Goal: Task Accomplishment & Management: Manage account settings

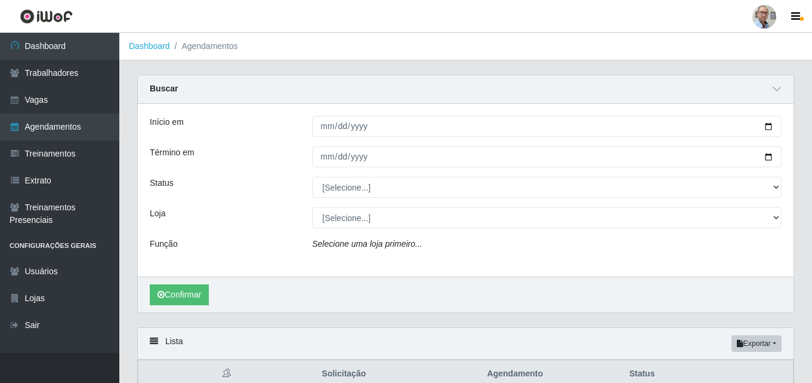
click at [568, 45] on ol "Dashboard Agendamentos" at bounding box center [465, 46] width 693 height 27
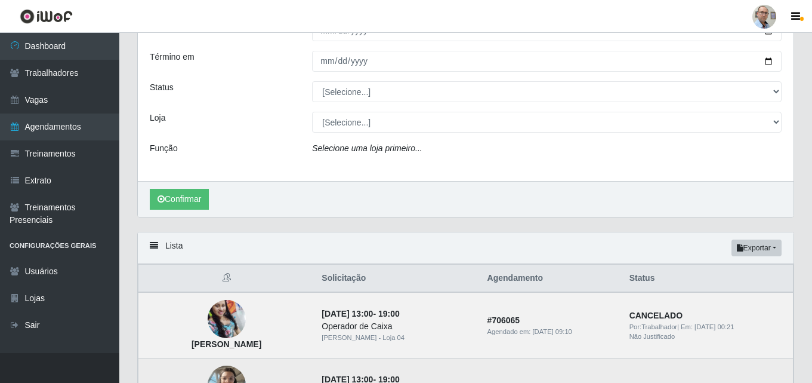
scroll to position [36, 0]
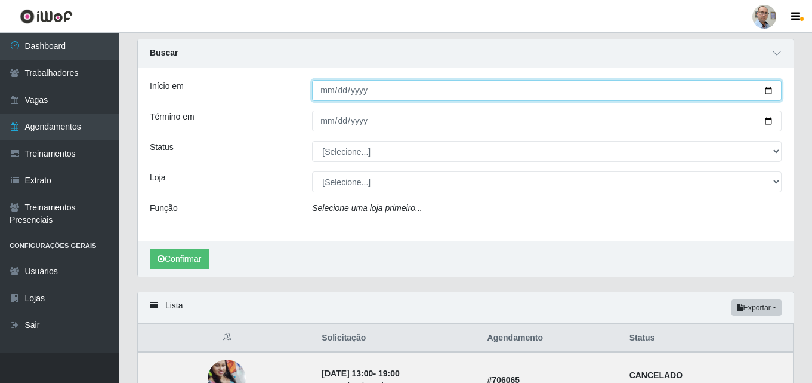
click at [768, 91] on input "Início em" at bounding box center [547, 90] width 470 height 21
type input "[DATE]"
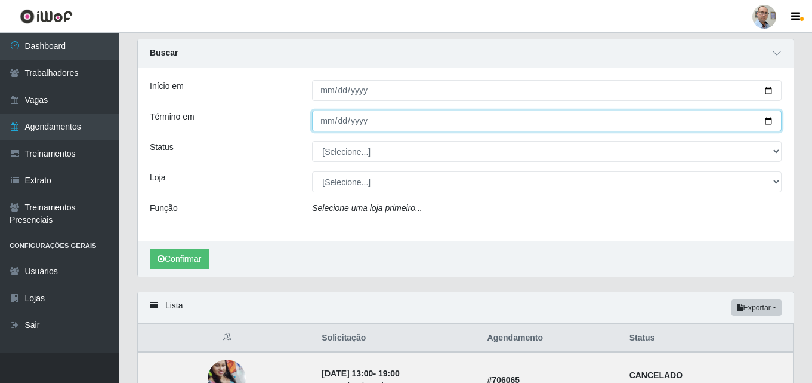
click at [768, 122] on input "Término em" at bounding box center [547, 120] width 470 height 21
type input "[DATE]"
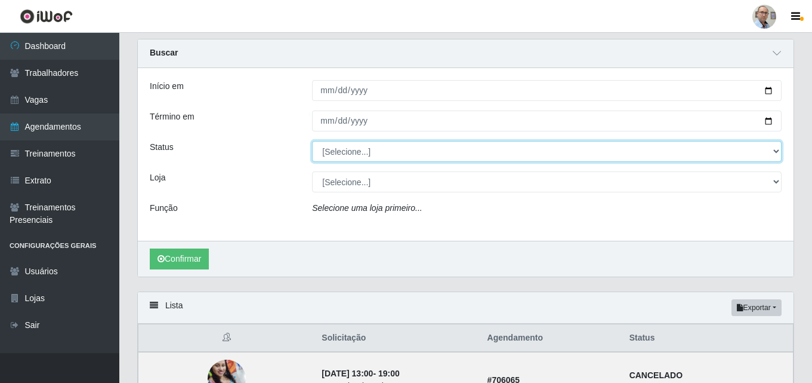
click at [360, 149] on select "[Selecione...] AGENDADO AGUARDANDO LIBERAR EM ANDAMENTO EM REVISÃO FINALIZADO C…" at bounding box center [547, 151] width 470 height 21
select select "AGENDADO"
click at [312, 141] on select "[Selecione...] AGENDADO AGUARDANDO LIBERAR EM ANDAMENTO EM REVISÃO FINALIZADO C…" at bounding box center [547, 151] width 470 height 21
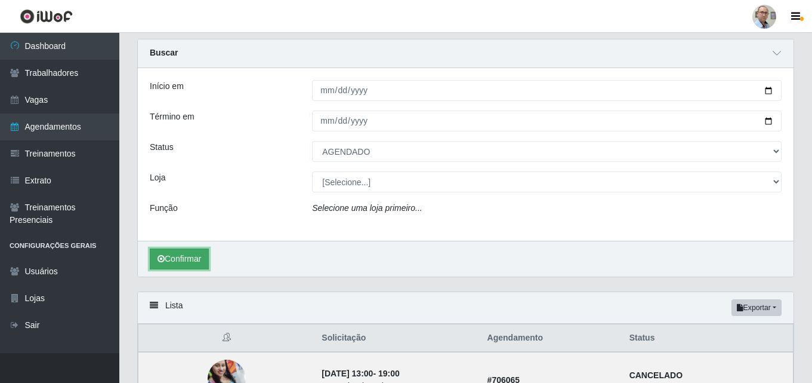
click at [180, 256] on button "Confirmar" at bounding box center [179, 258] width 59 height 21
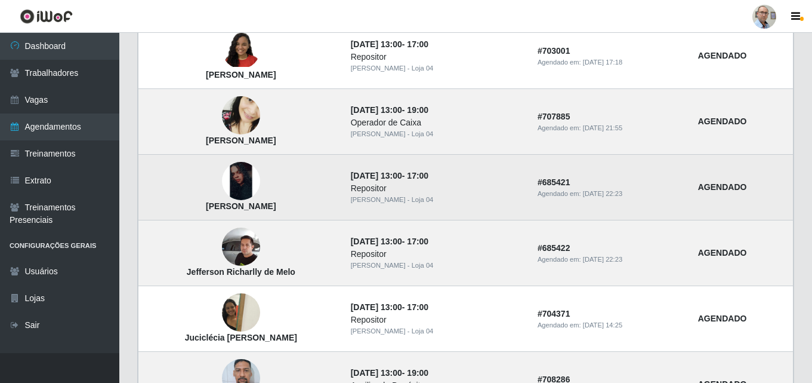
scroll to position [633, 0]
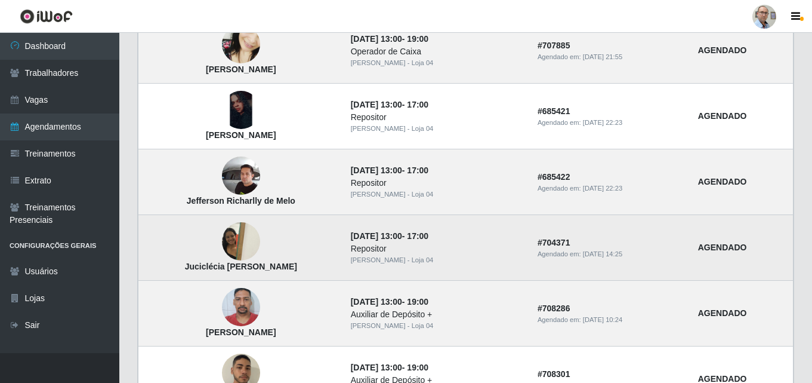
click at [240, 241] on img at bounding box center [241, 241] width 38 height 51
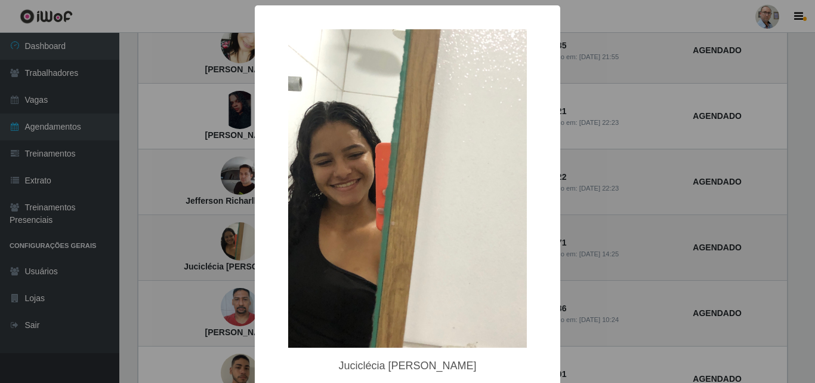
click at [240, 241] on div "× Juciclécia [PERSON_NAME] OK Cancel" at bounding box center [407, 191] width 815 height 383
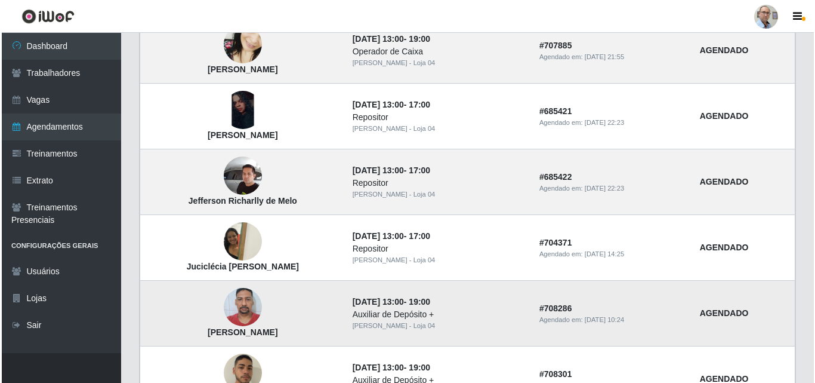
scroll to position [692, 0]
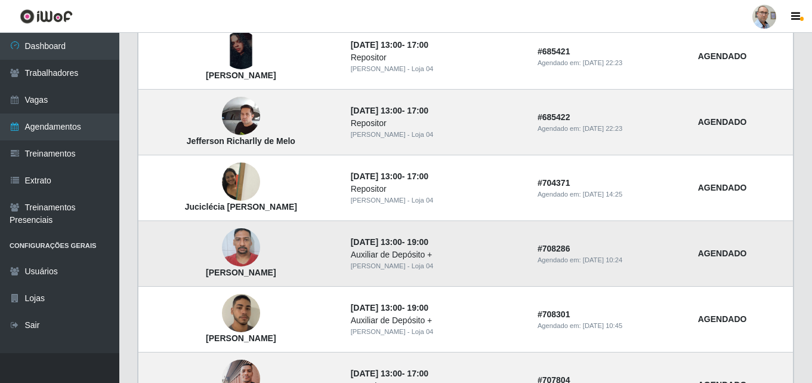
click at [248, 241] on img at bounding box center [241, 247] width 38 height 51
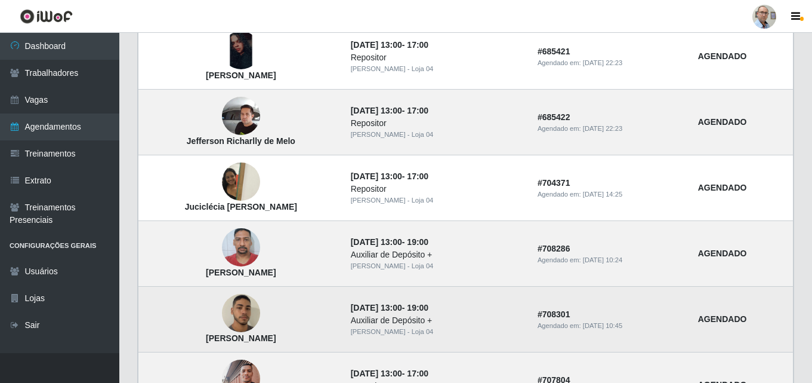
click at [239, 320] on img at bounding box center [241, 312] width 38 height 67
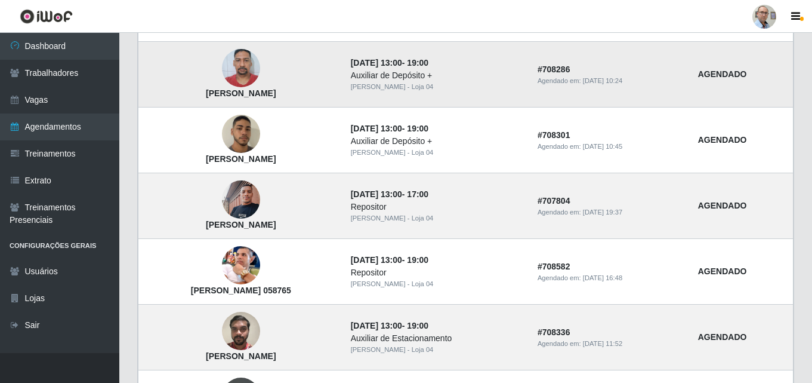
scroll to position [931, 0]
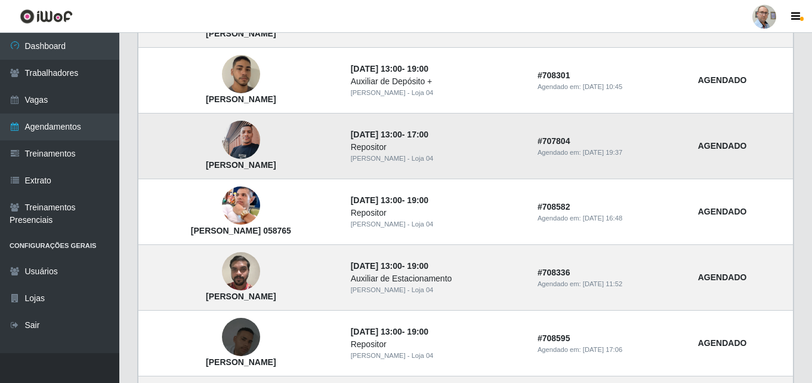
click at [255, 137] on img at bounding box center [241, 140] width 38 height 51
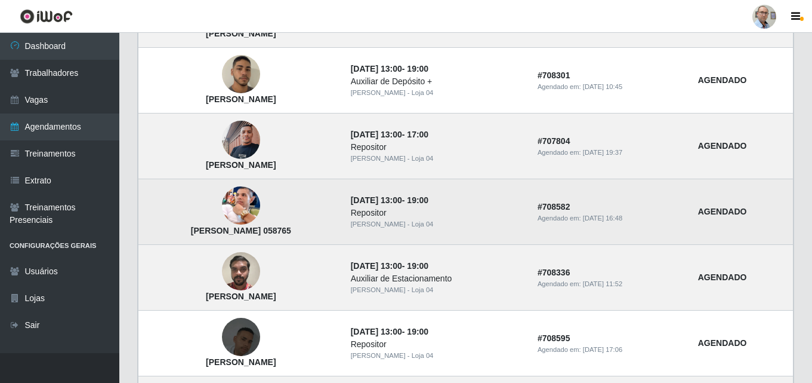
click at [249, 211] on img at bounding box center [241, 206] width 38 height 40
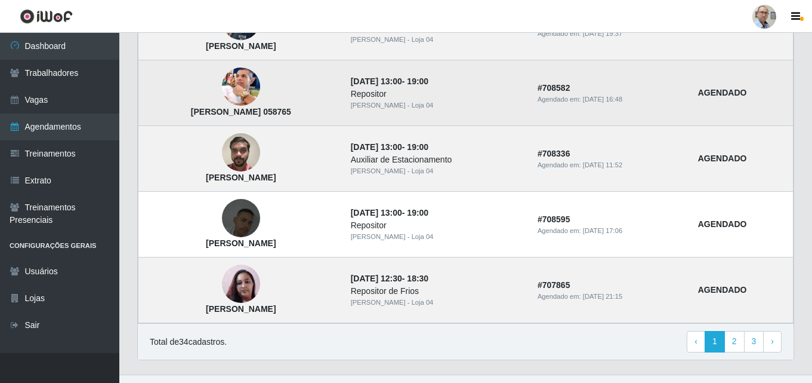
scroll to position [1050, 0]
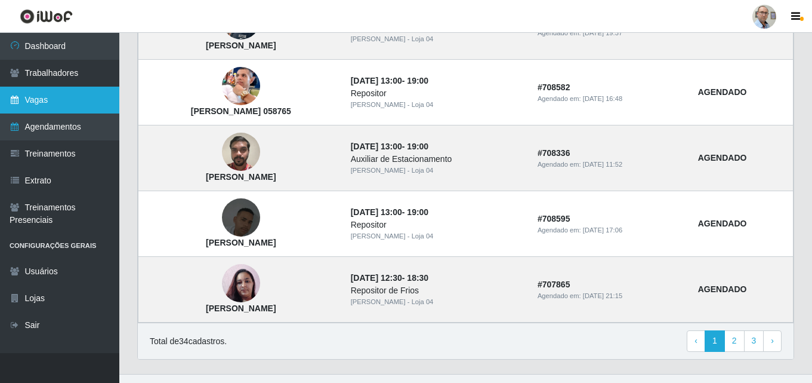
click at [41, 98] on link "Vagas" at bounding box center [59, 100] width 119 height 27
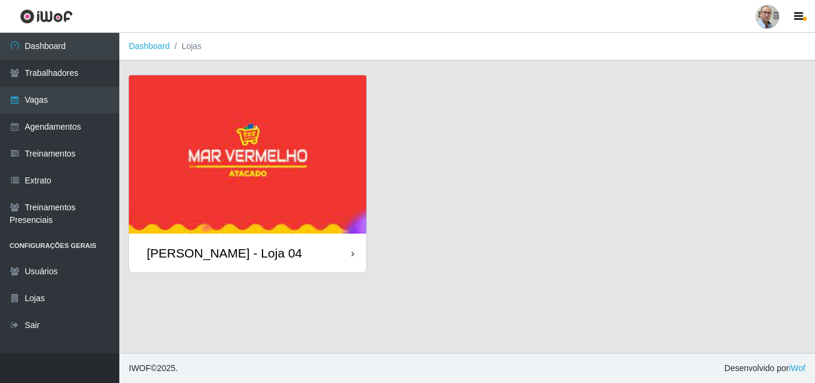
click at [222, 255] on div "[PERSON_NAME] - Loja 04" at bounding box center [224, 252] width 155 height 15
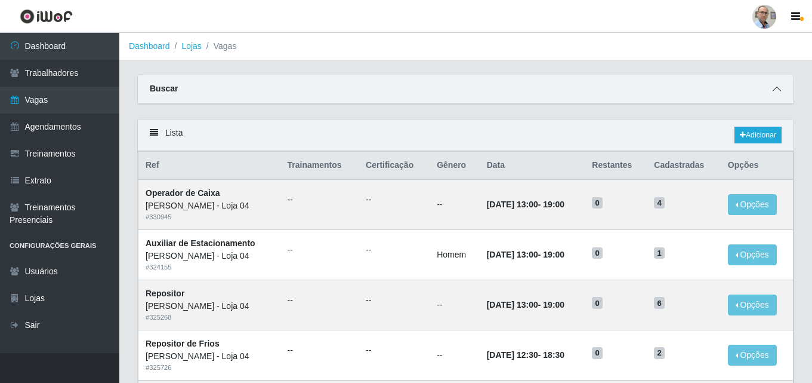
click at [779, 85] on span at bounding box center [777, 89] width 14 height 14
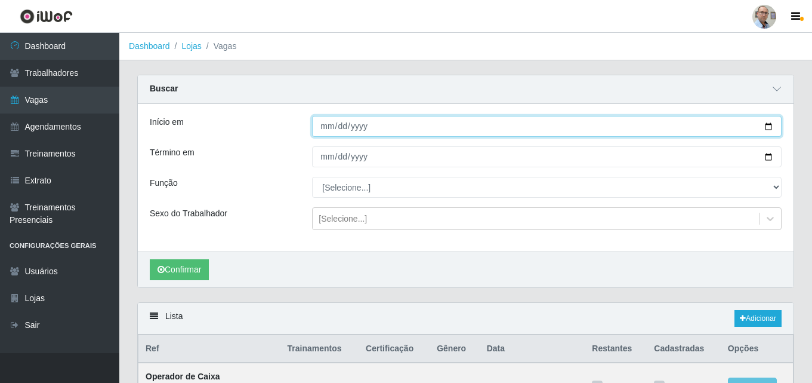
click at [769, 120] on input "Início em" at bounding box center [547, 126] width 470 height 21
click at [769, 131] on input "Início em" at bounding box center [547, 126] width 470 height 21
type input "[DATE]"
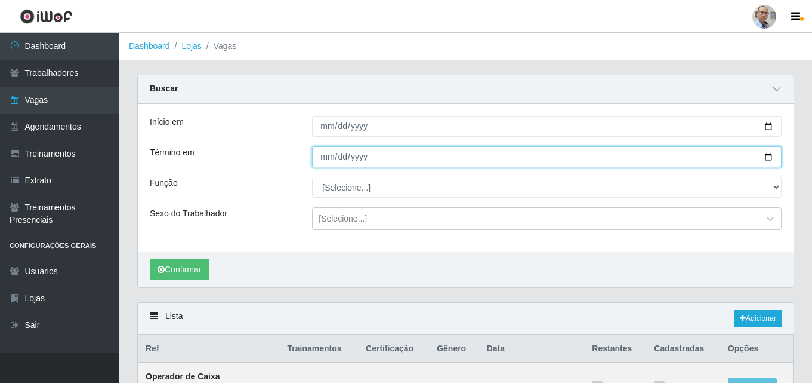
click at [767, 156] on input "Término em" at bounding box center [547, 156] width 470 height 21
type input "[DATE]"
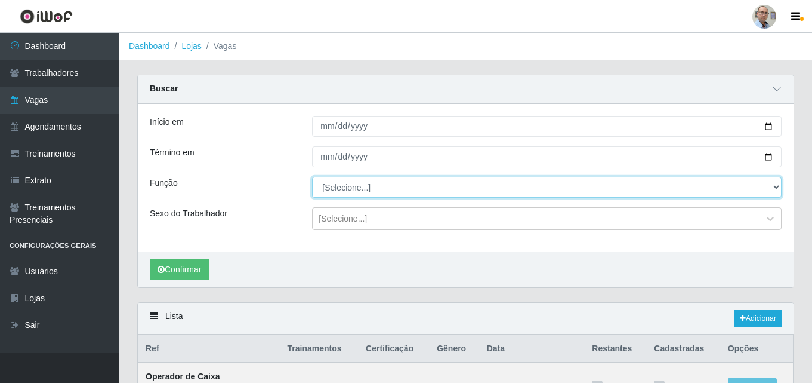
click at [372, 187] on select "[Selecione...] ASG ASG + ASG ++ Auxiliar de Depósito Auxiliar de Depósito + Aux…" at bounding box center [547, 187] width 470 height 21
select select "4"
click at [312, 177] on select "[Selecione...] ASG ASG + ASG ++ Auxiliar de Depósito Auxiliar de Depósito + Aux…" at bounding box center [547, 187] width 470 height 21
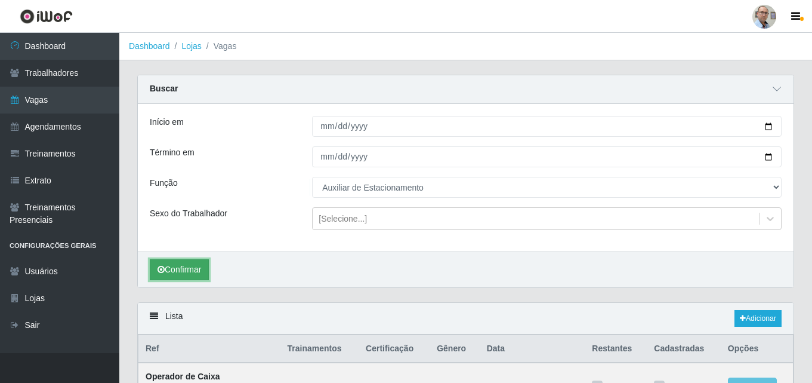
click at [172, 275] on button "Confirmar" at bounding box center [179, 269] width 59 height 21
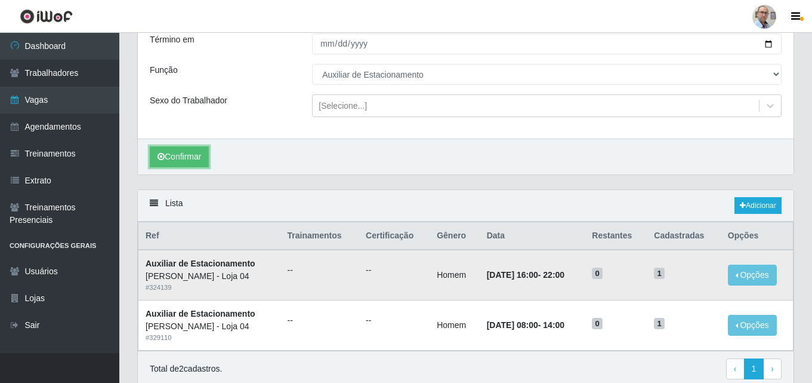
scroll to position [162, 0]
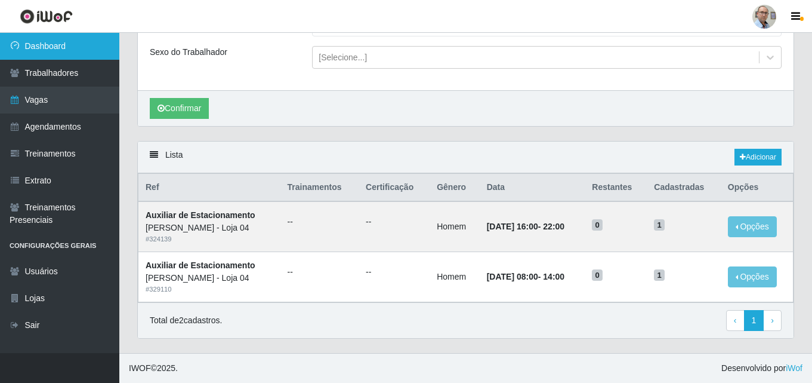
click at [38, 47] on link "Dashboard" at bounding box center [59, 46] width 119 height 27
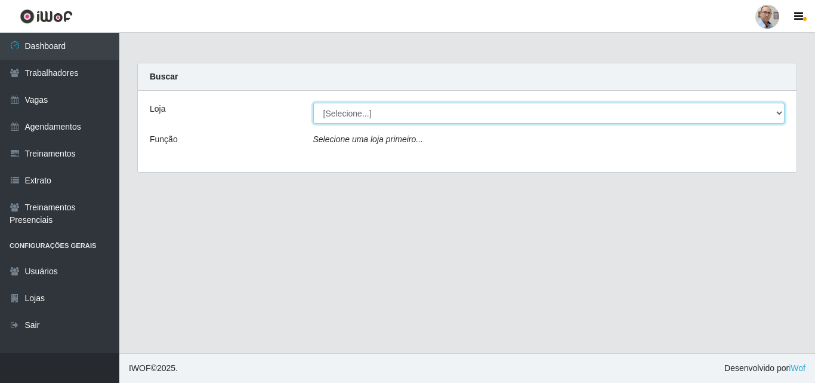
click at [397, 112] on select "[Selecione...] Mar Vermelho - Loja 04" at bounding box center [549, 113] width 472 height 21
select select "251"
click at [313, 103] on select "[Selecione...] Mar Vermelho - Loja 04" at bounding box center [549, 113] width 472 height 21
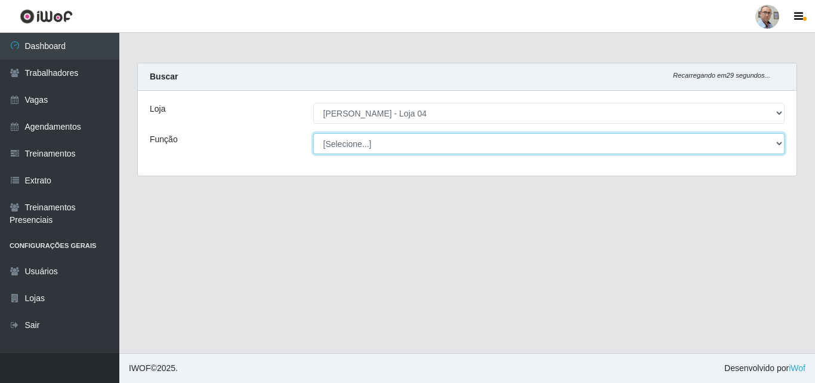
click at [380, 145] on select "[Selecione...] ASG ASG + ASG ++ Auxiliar de Depósito Auxiliar de Depósito + Aux…" at bounding box center [549, 143] width 472 height 21
select select "4"
click at [313, 133] on select "[Selecione...] ASG ASG + ASG ++ Auxiliar de Depósito Auxiliar de Depósito + Aux…" at bounding box center [549, 143] width 472 height 21
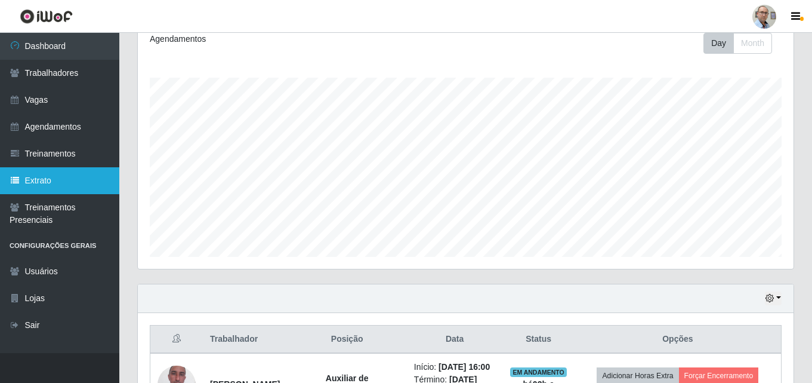
scroll to position [168, 0]
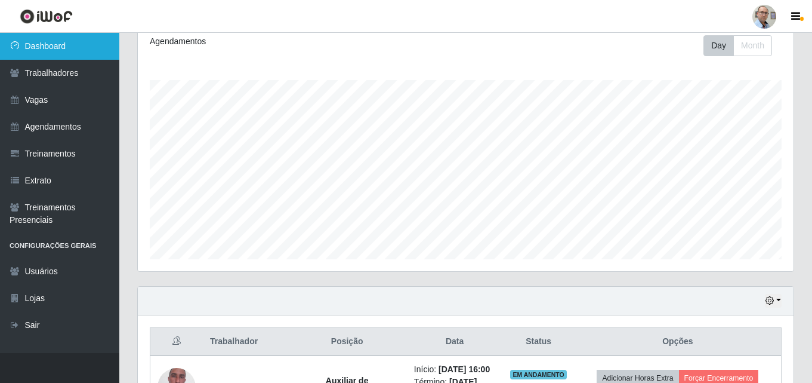
click at [48, 48] on link "Dashboard" at bounding box center [59, 46] width 119 height 27
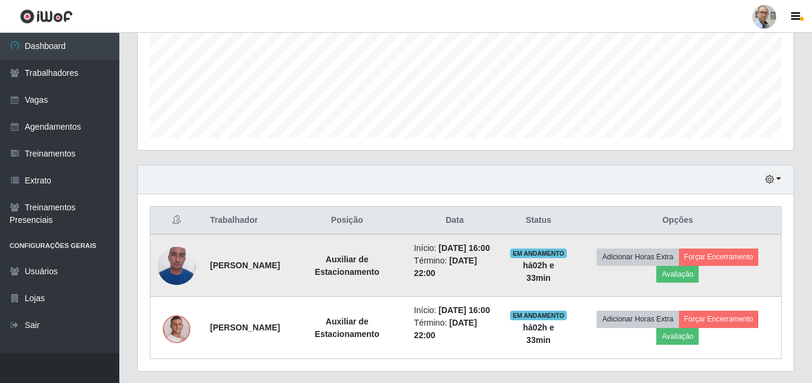
scroll to position [347, 0]
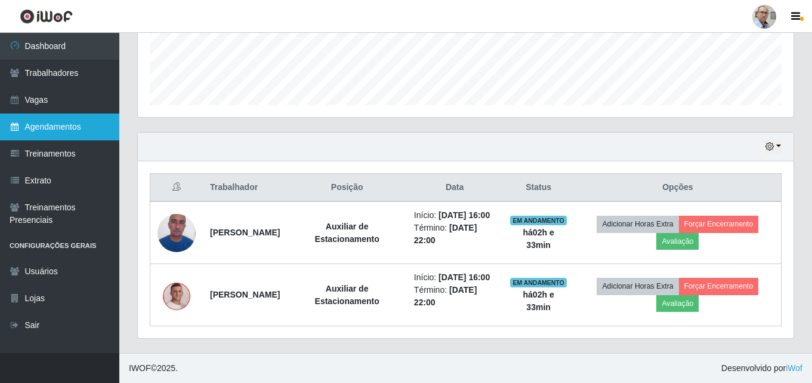
click at [51, 127] on link "Agendamentos" at bounding box center [59, 126] width 119 height 27
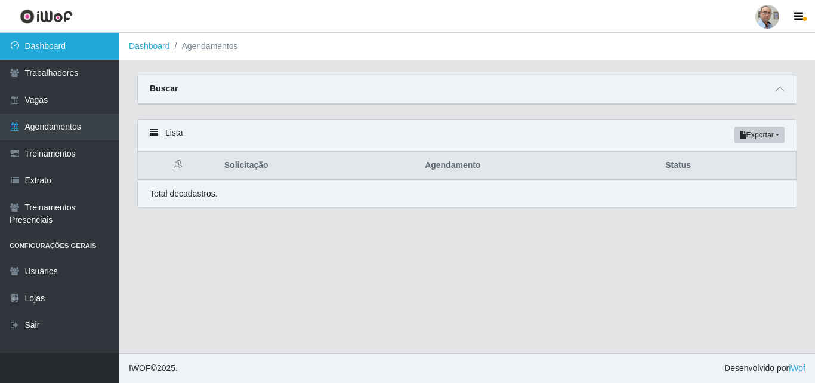
click at [42, 39] on link "Dashboard" at bounding box center [59, 46] width 119 height 27
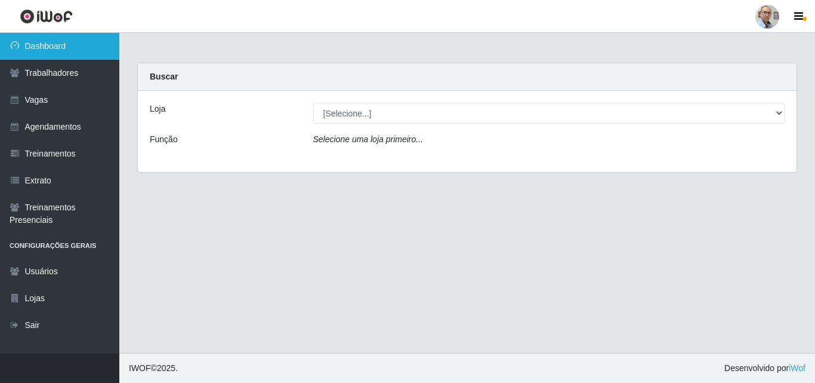
click at [58, 39] on link "Dashboard" at bounding box center [59, 46] width 119 height 27
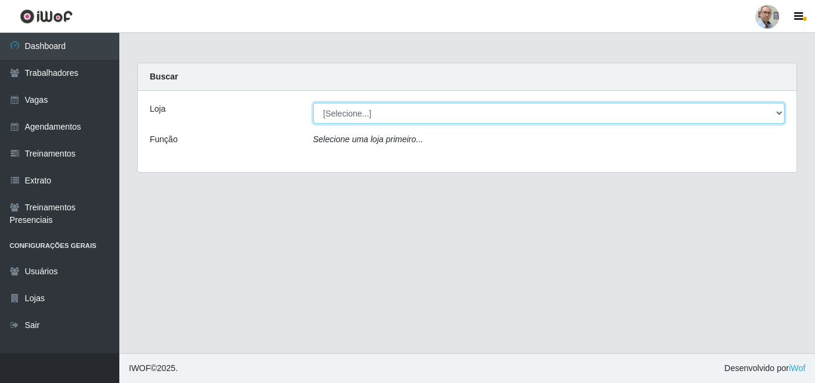
click at [357, 112] on select "[Selecione...] Mar Vermelho - Loja 04" at bounding box center [549, 113] width 472 height 21
select select "251"
click at [313, 103] on select "[Selecione...] Mar Vermelho - Loja 04" at bounding box center [549, 113] width 472 height 21
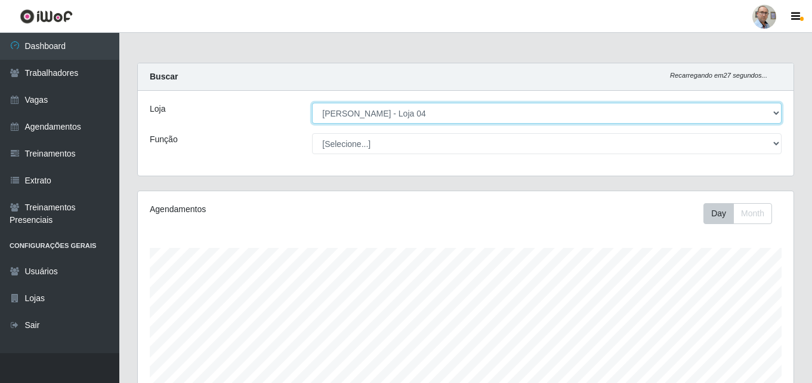
scroll to position [248, 656]
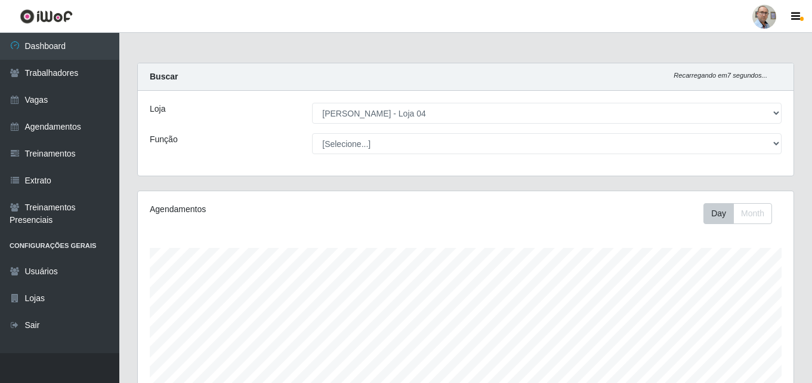
click at [359, 198] on div "Agendamentos Day Month" at bounding box center [466, 315] width 656 height 248
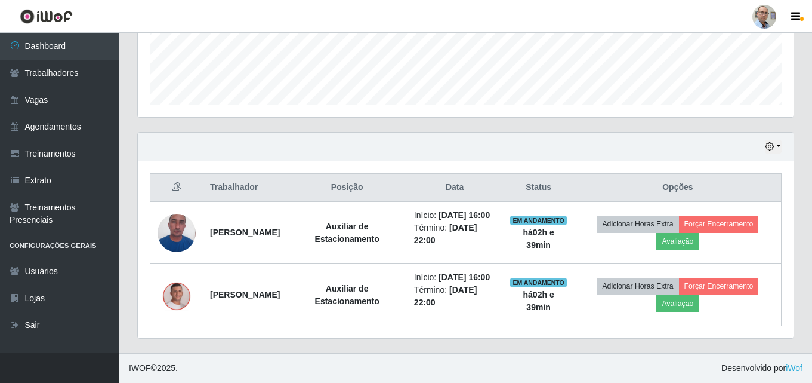
scroll to position [0, 0]
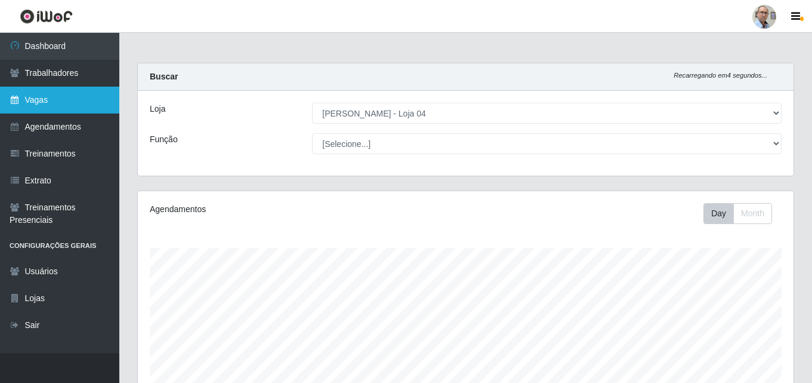
click at [38, 92] on link "Vagas" at bounding box center [59, 100] width 119 height 27
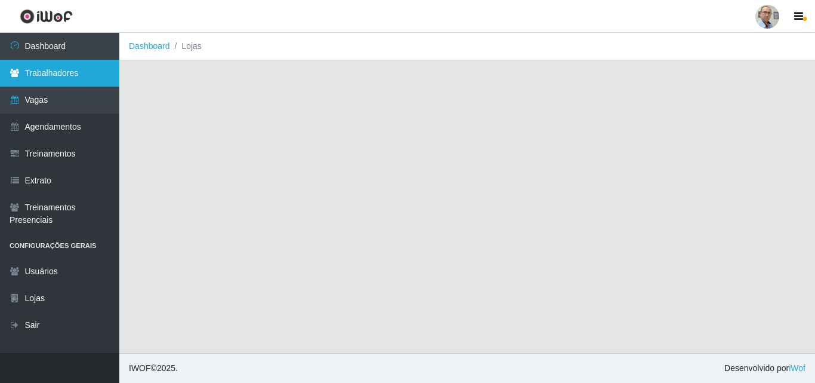
click at [45, 73] on link "Trabalhadores" at bounding box center [59, 73] width 119 height 27
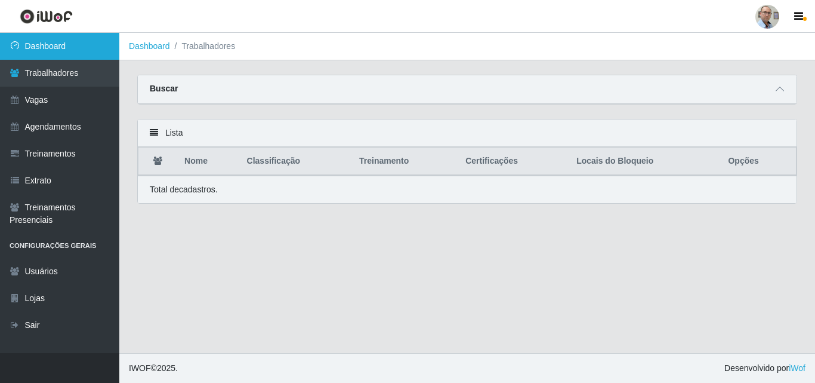
click at [50, 52] on link "Dashboard" at bounding box center [59, 46] width 119 height 27
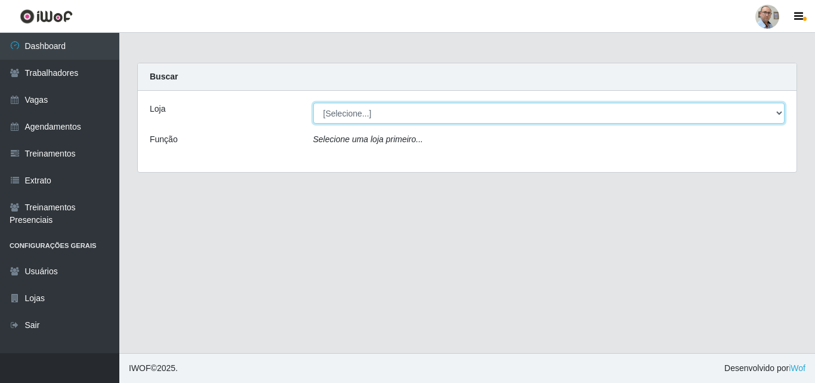
click at [361, 112] on select "[Selecione...] Mar Vermelho - Loja 04" at bounding box center [549, 113] width 472 height 21
select select "251"
click at [313, 103] on select "[Selecione...] Mar Vermelho - Loja 04" at bounding box center [549, 113] width 472 height 21
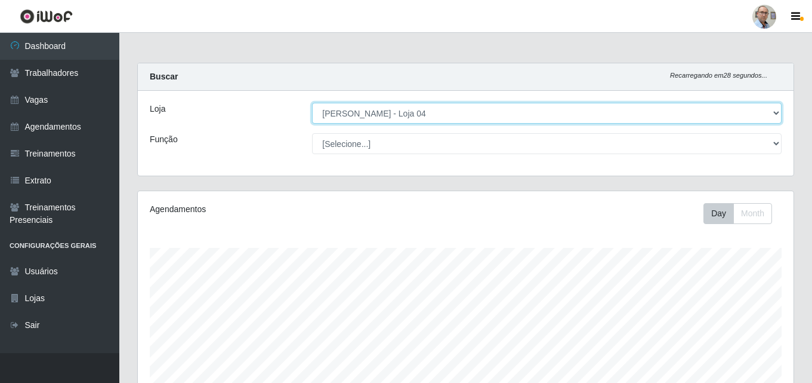
scroll to position [248, 656]
